Goal: Find specific page/section: Find specific page/section

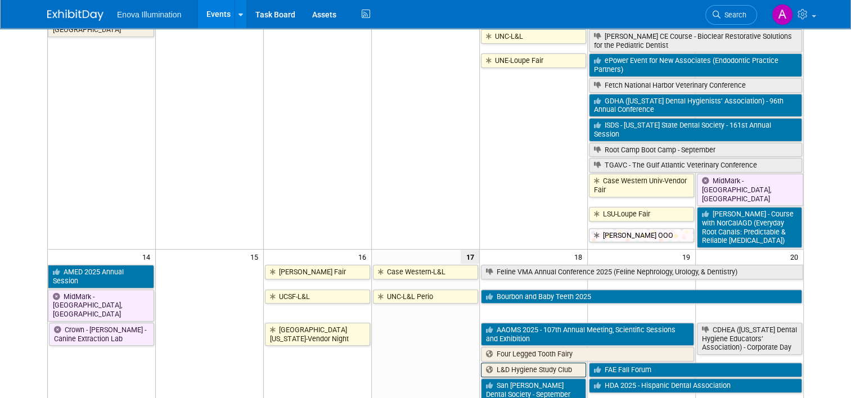
click at [521, 363] on link "L&D Hygiene Study Club" at bounding box center [533, 370] width 105 height 15
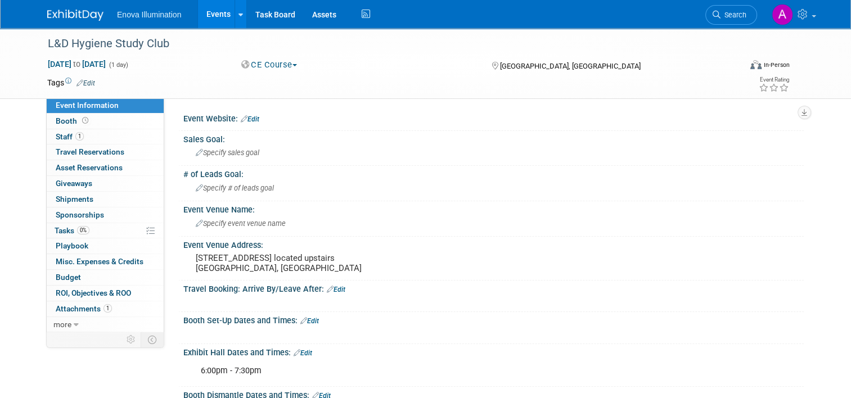
click at [76, 15] on img at bounding box center [75, 15] width 56 height 11
